Goal: Task Accomplishment & Management: Manage account settings

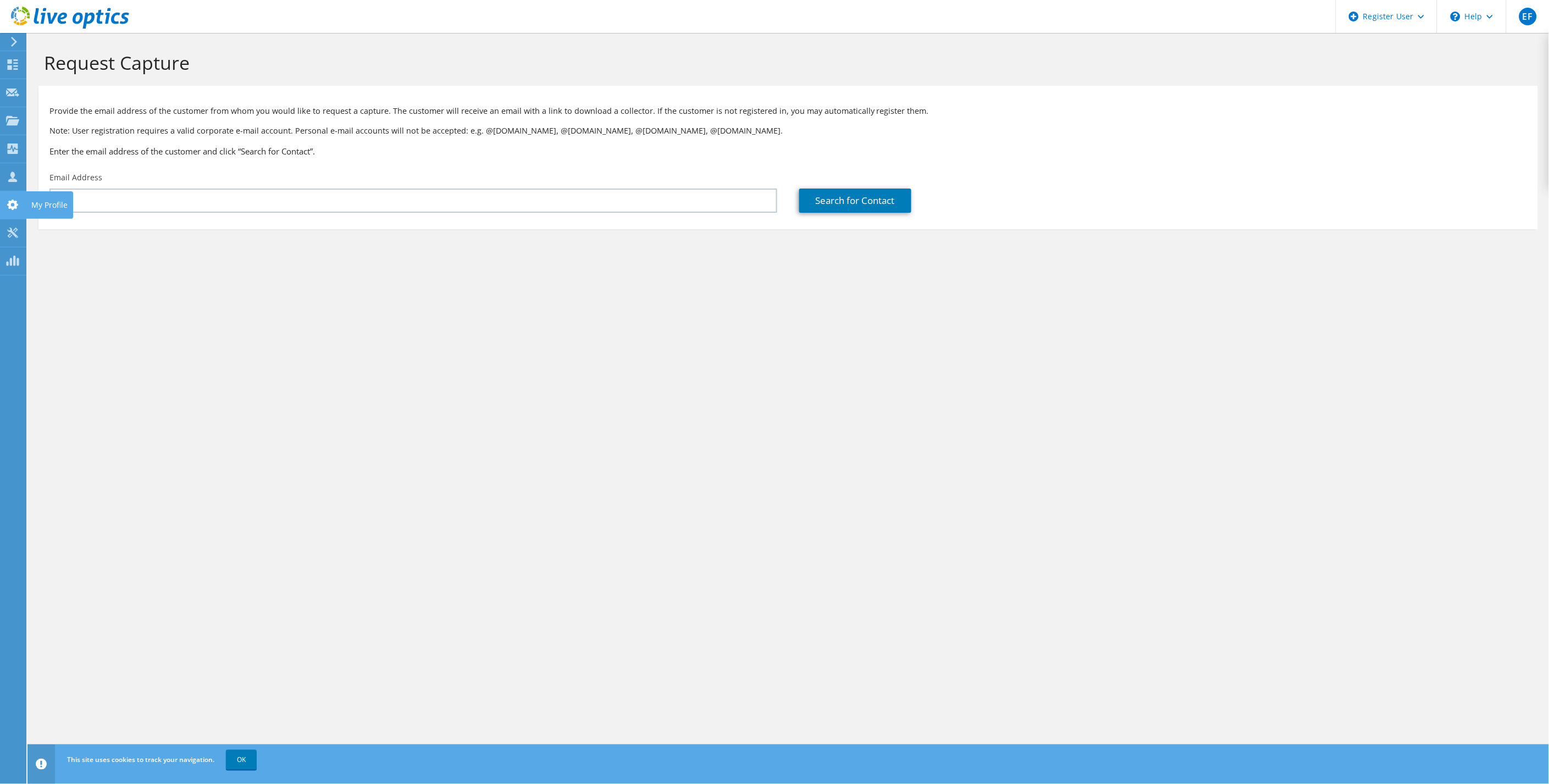
click at [9, 202] on use at bounding box center [12, 205] width 11 height 10
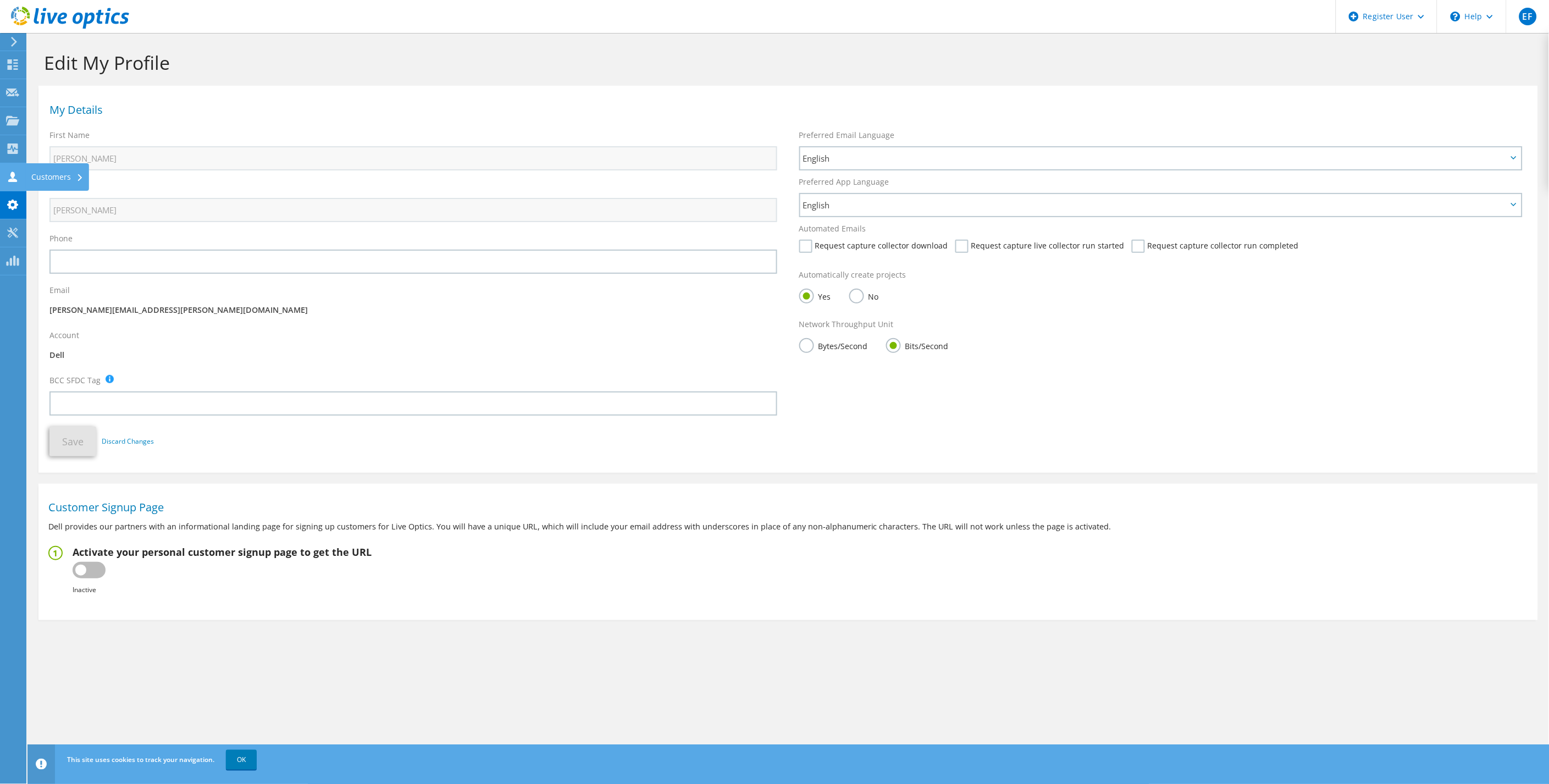
click at [11, 183] on div at bounding box center [12, 178] width 13 height 12
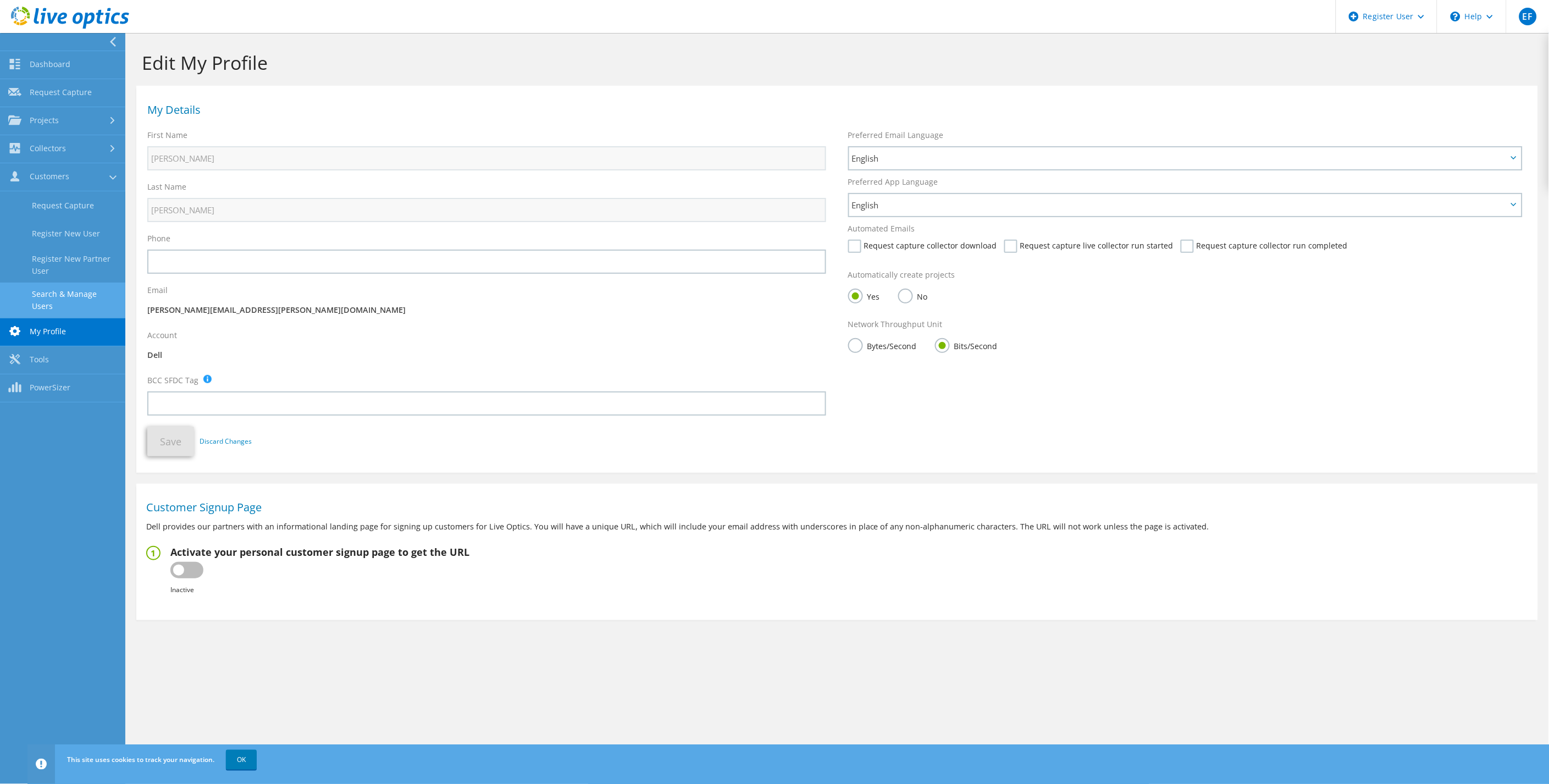
click at [69, 297] on link "Search & Manage Users" at bounding box center [63, 300] width 125 height 35
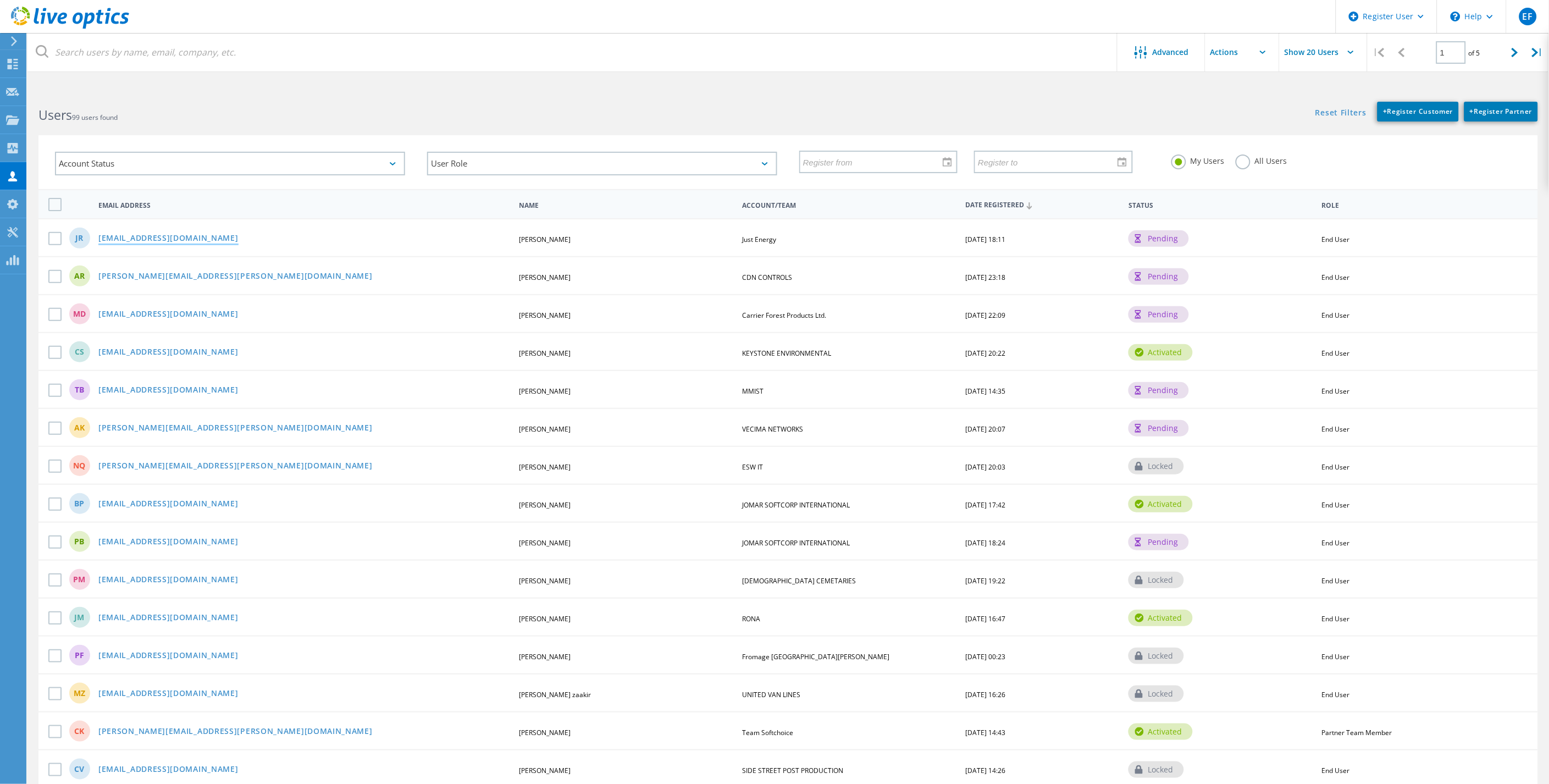
click at [130, 237] on link "jroulston@justenergy.com" at bounding box center [168, 239] width 140 height 9
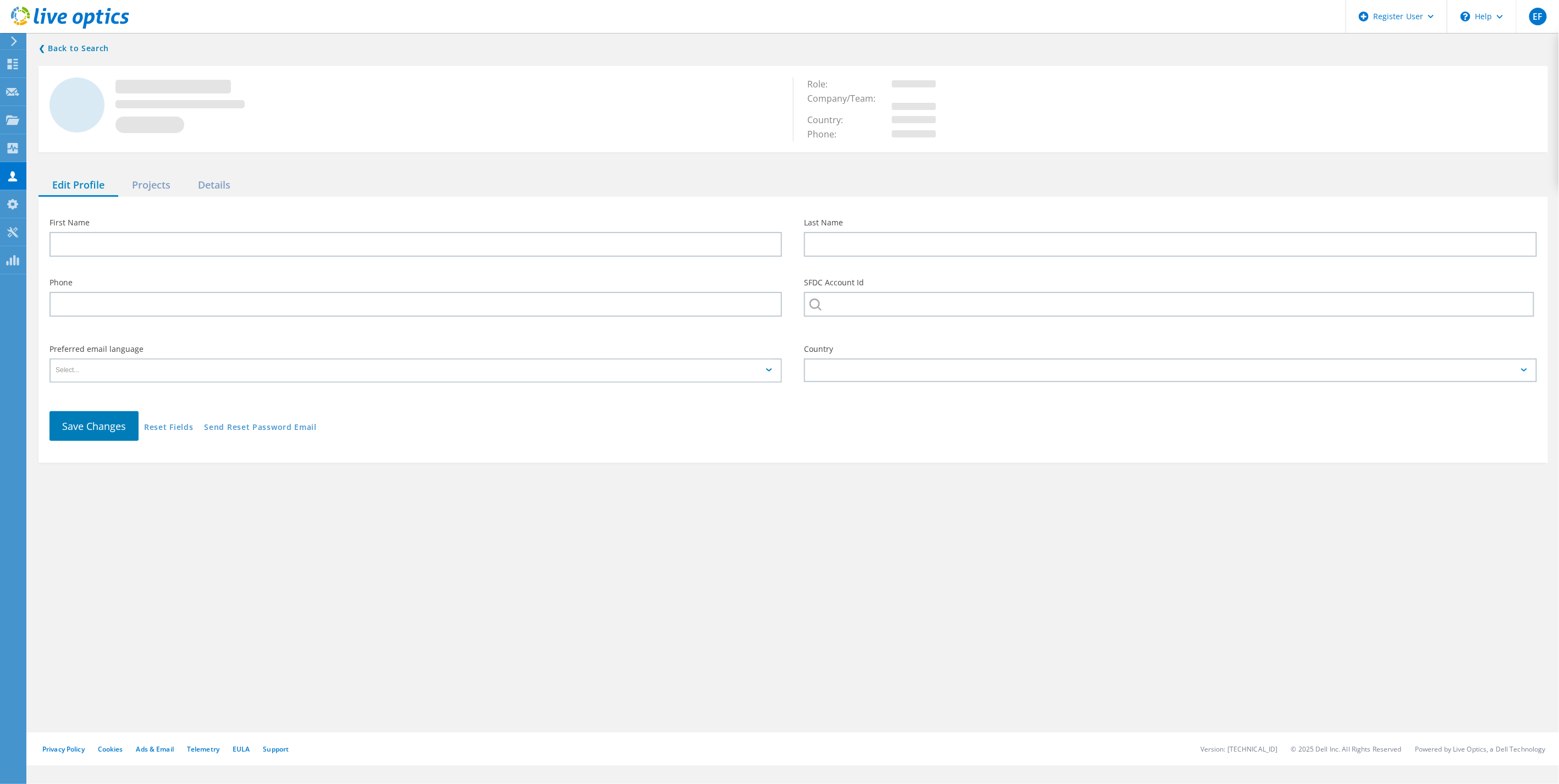
type input "JASON"
type input "ROULSTON"
type input "Just Energy"
type input "English"
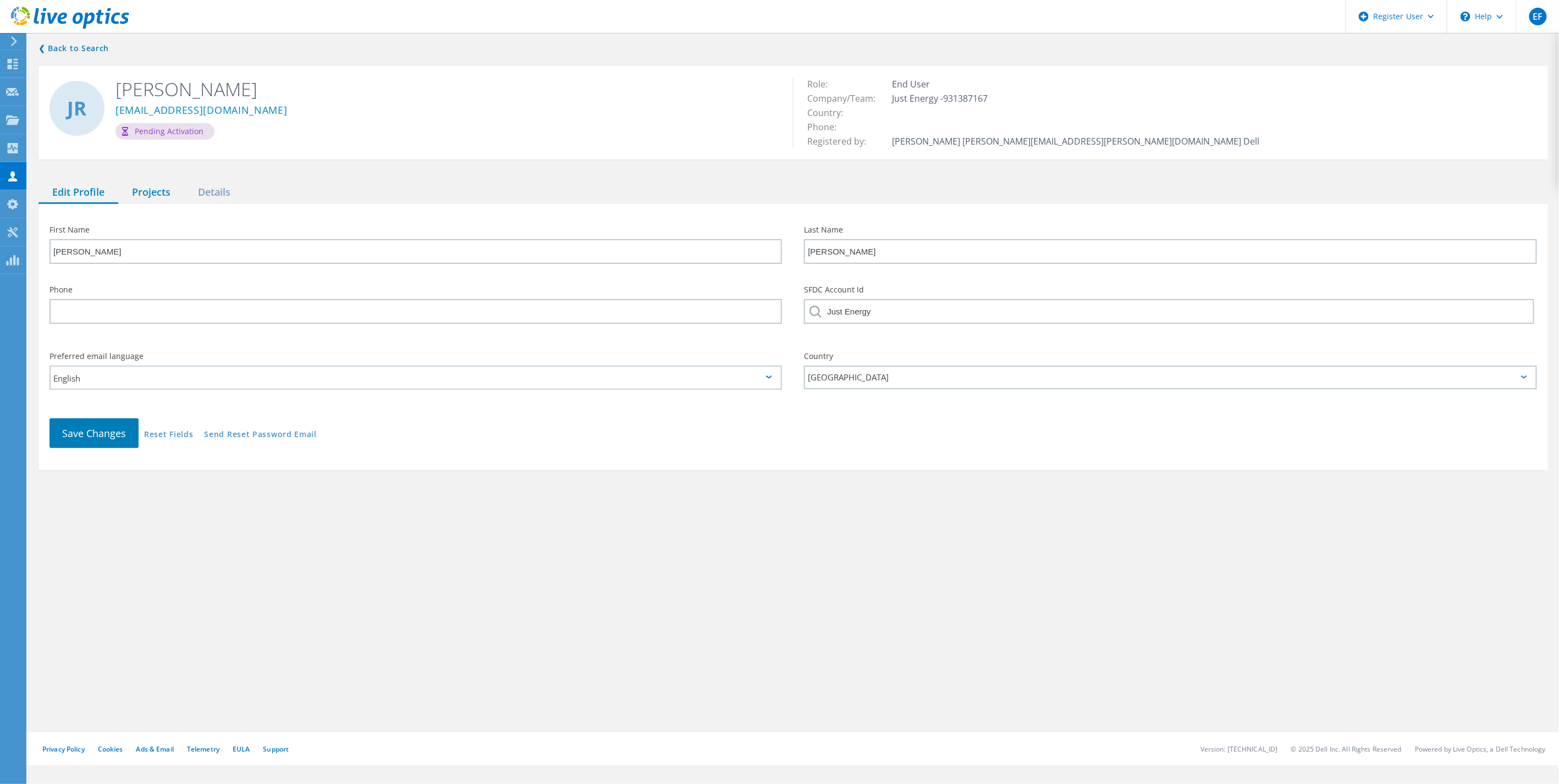
click at [152, 195] on div "Projects" at bounding box center [151, 192] width 66 height 23
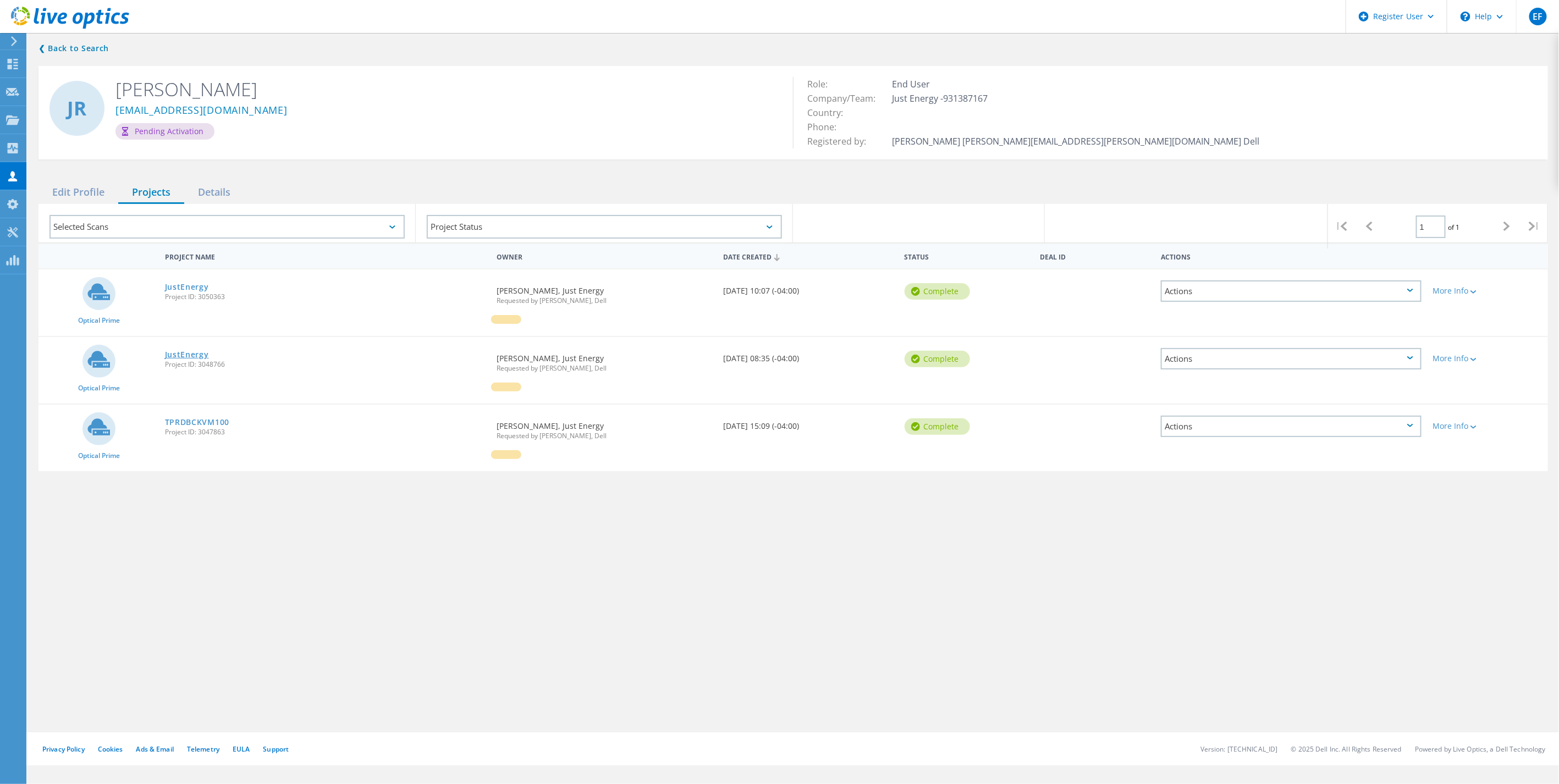
click at [189, 350] on link "JustEnergy" at bounding box center [187, 354] width 44 height 8
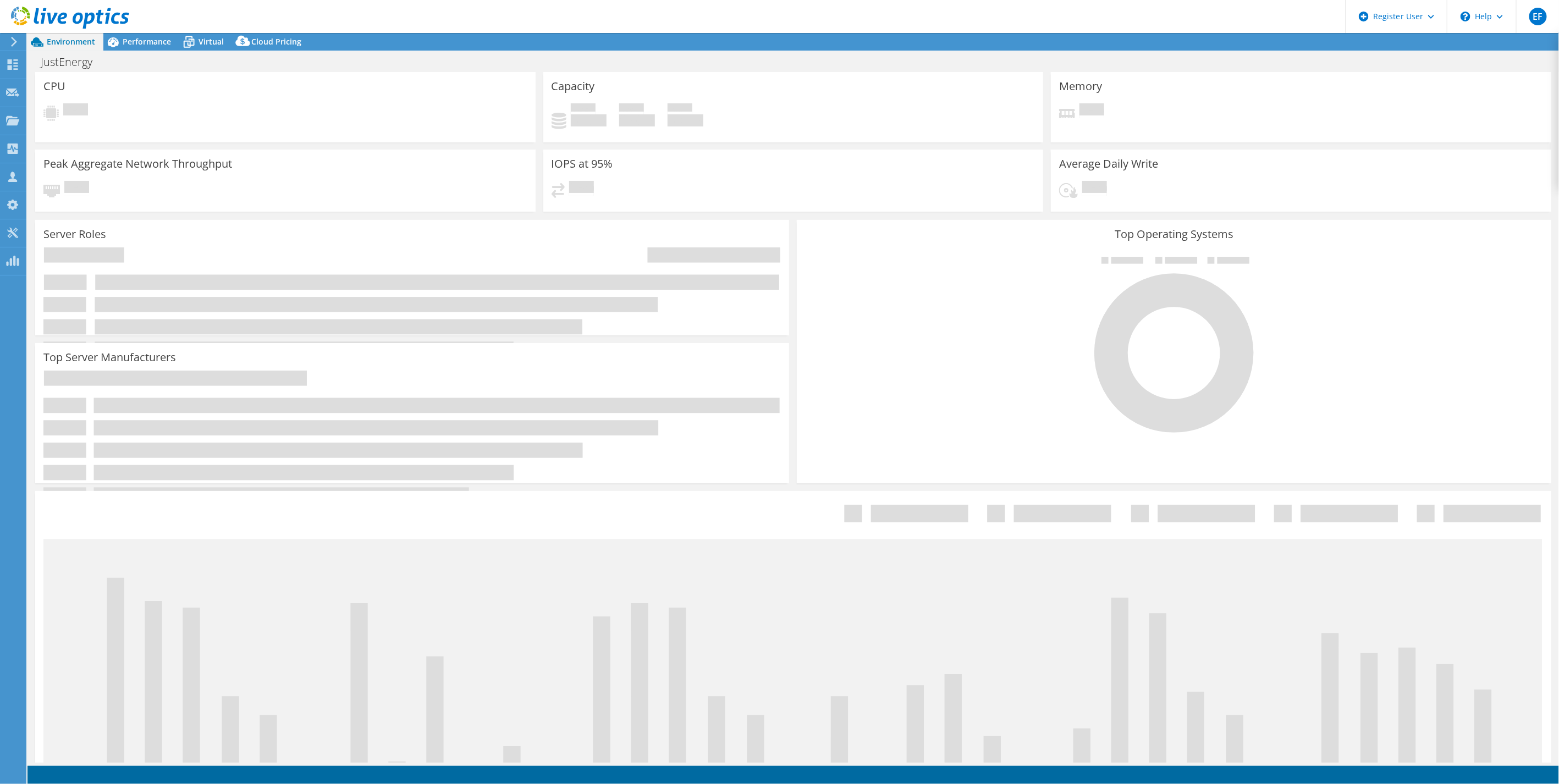
select select "USD"
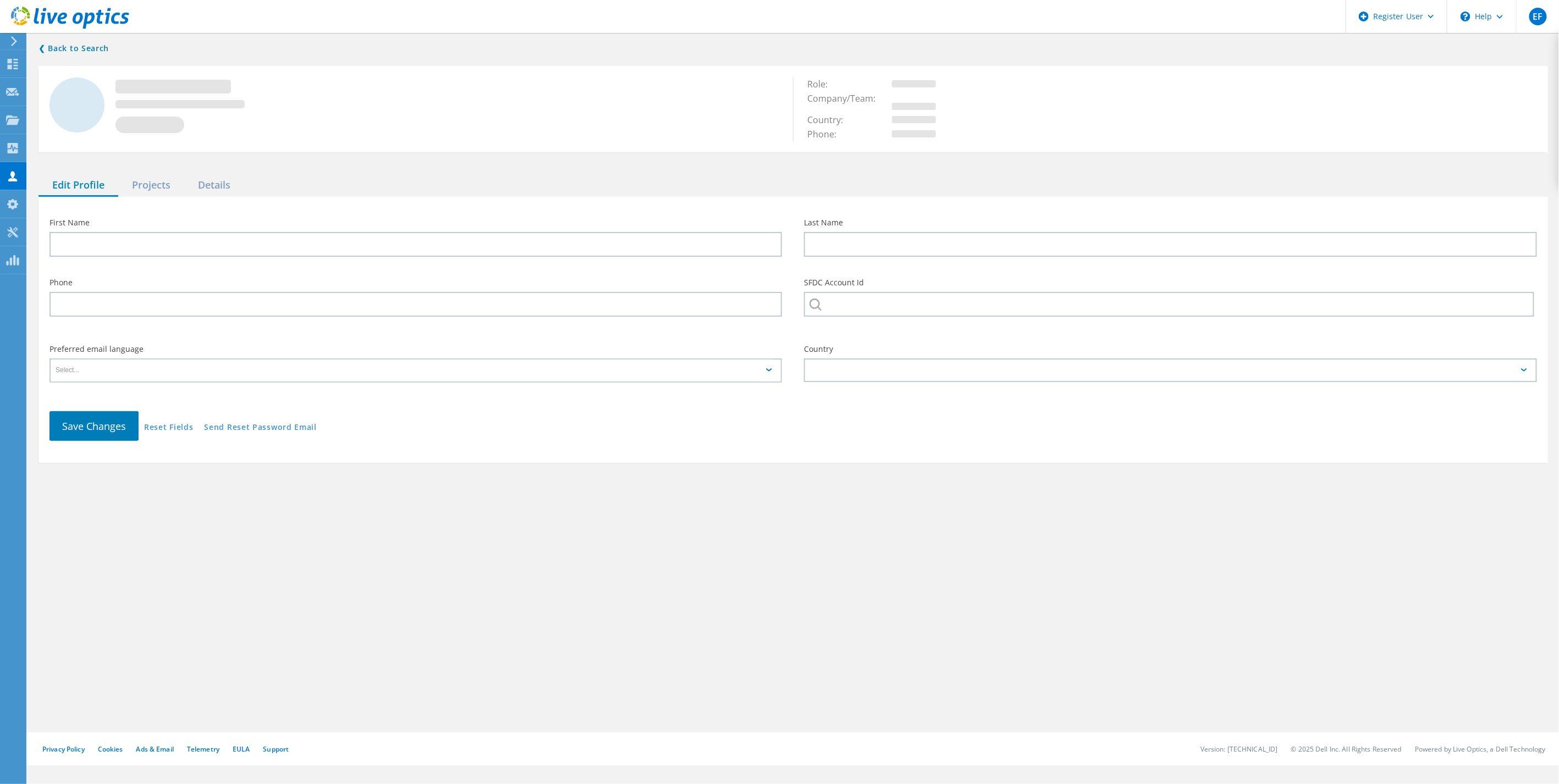
type input "[PERSON_NAME]"
type input "Just Energy"
type input "English"
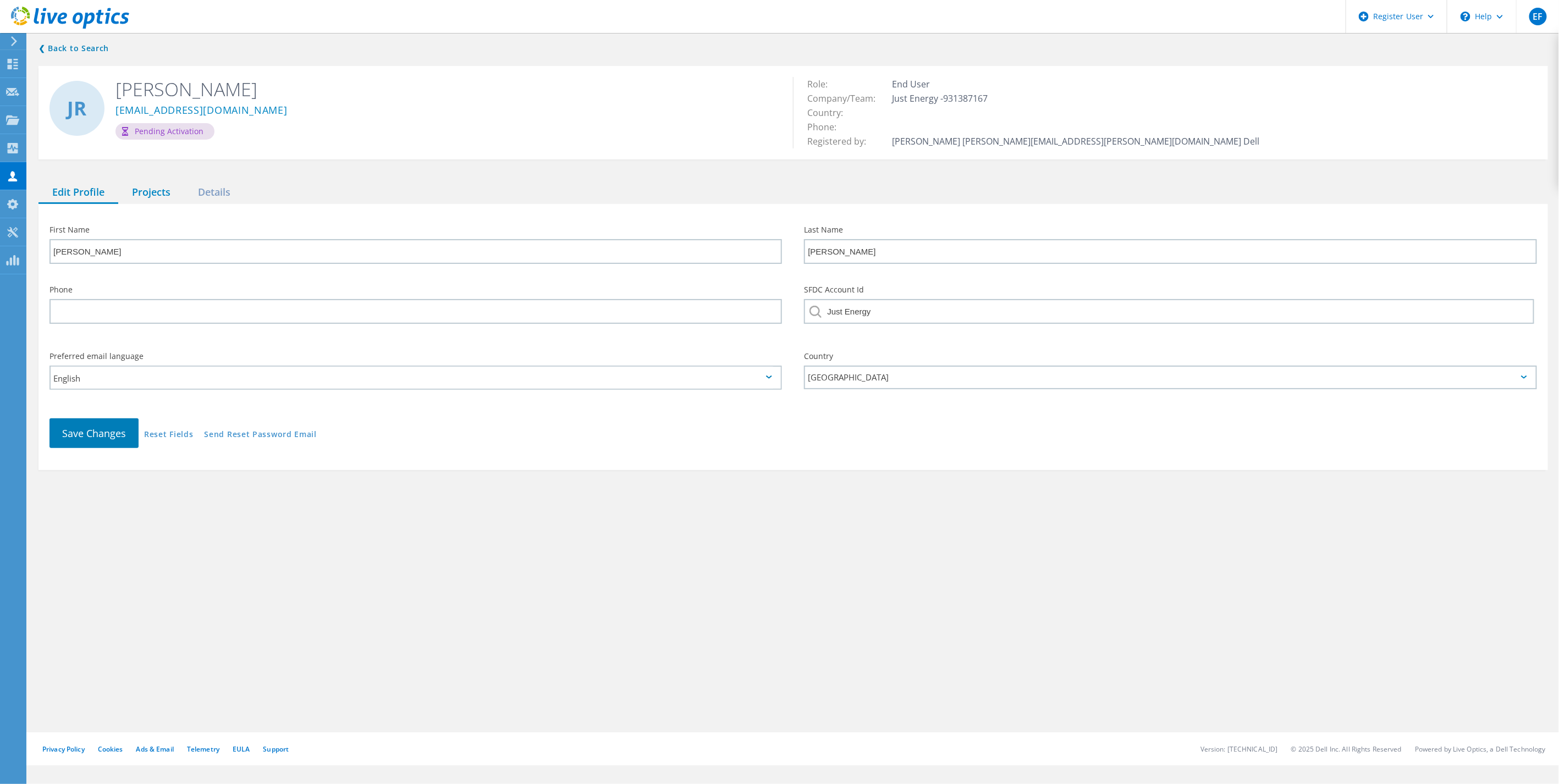
click at [148, 187] on div "Projects" at bounding box center [151, 192] width 66 height 23
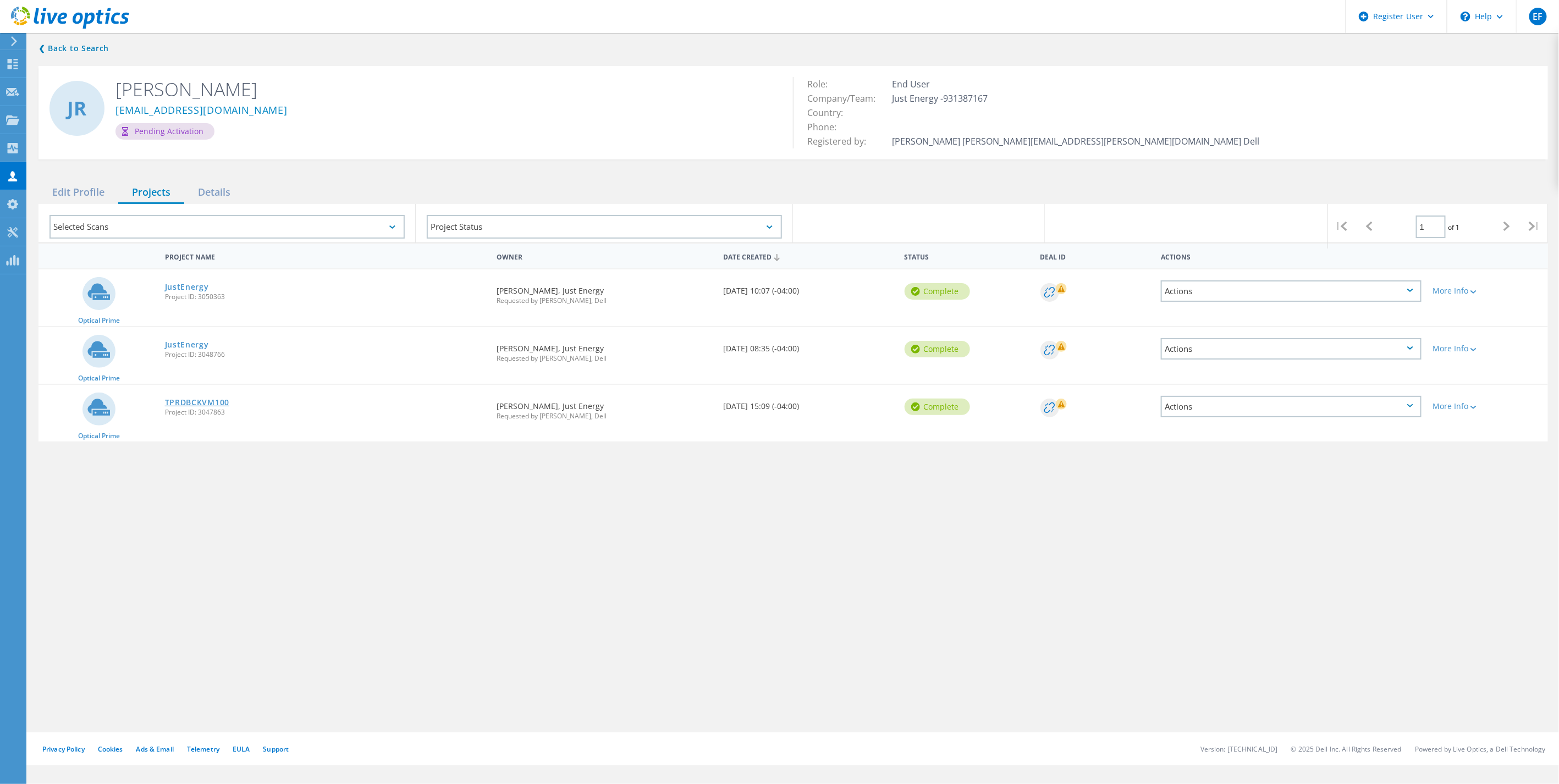
click at [212, 399] on link "TPRDBCKVM100" at bounding box center [198, 403] width 65 height 8
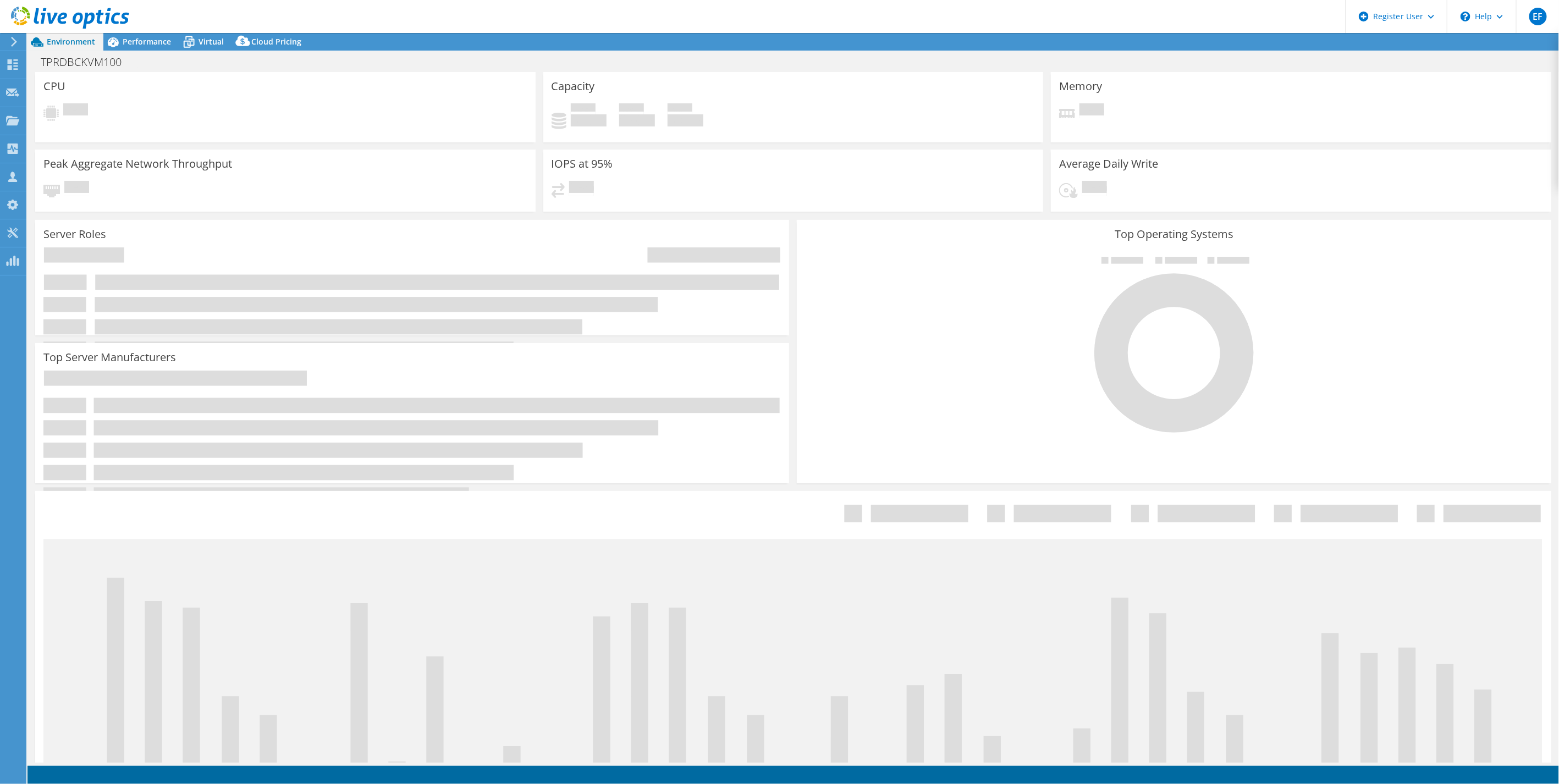
select select "USD"
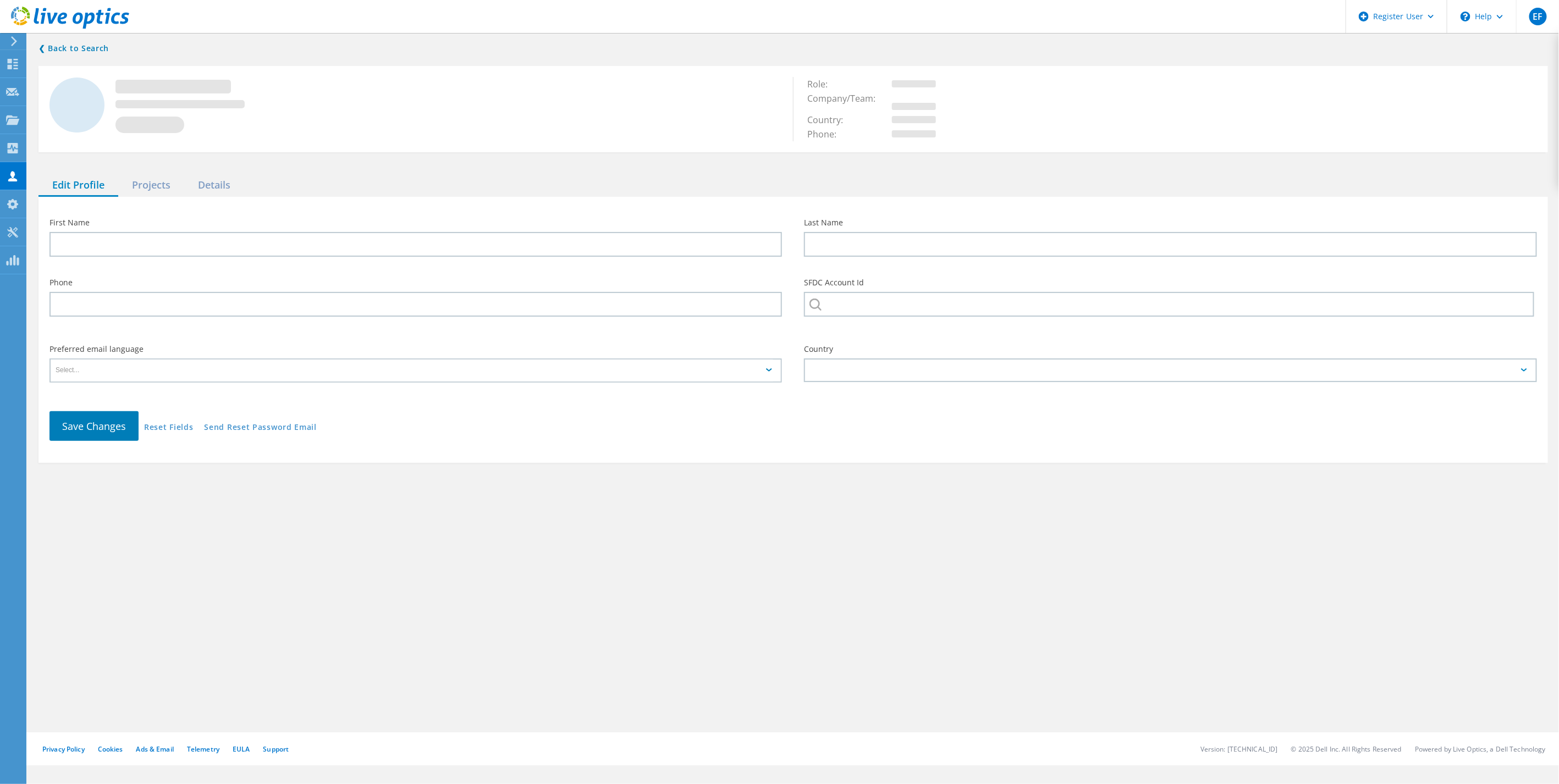
type input "[PERSON_NAME]"
type input "Just Energy"
type input "English"
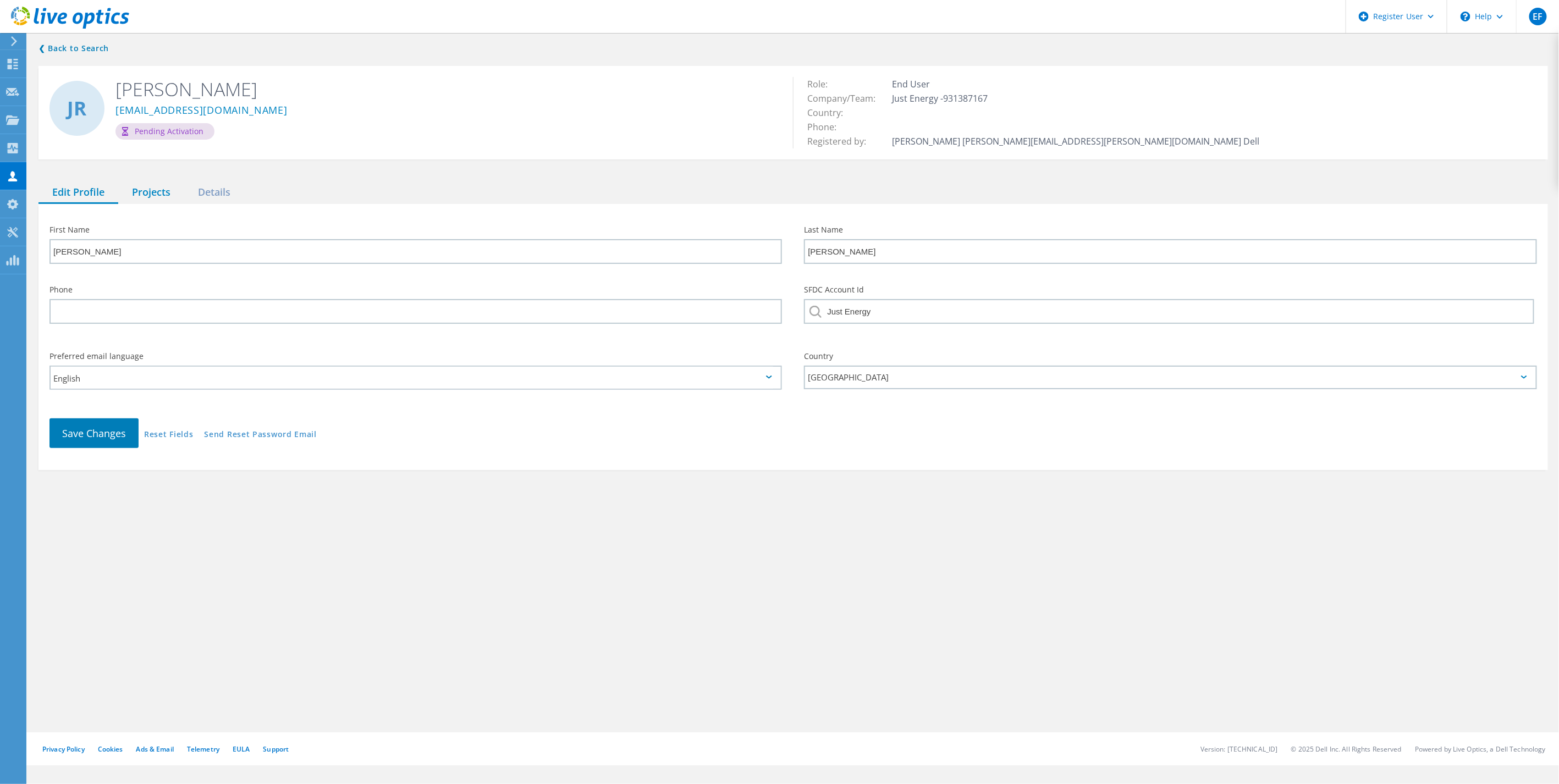
click at [154, 199] on div "Projects" at bounding box center [151, 192] width 66 height 23
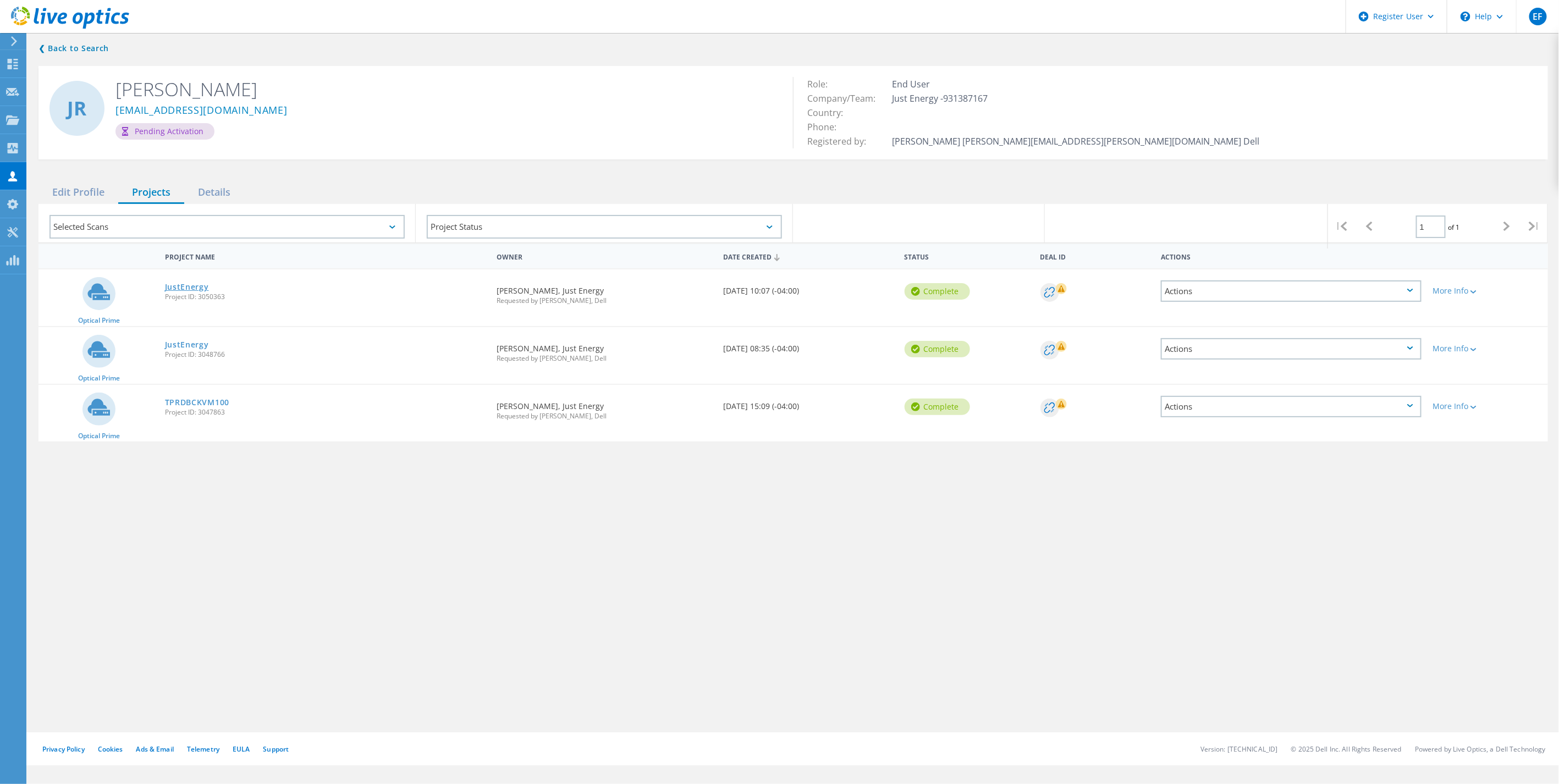
click at [190, 284] on link "JustEnergy" at bounding box center [187, 287] width 44 height 8
